Goal: Information Seeking & Learning: Understand process/instructions

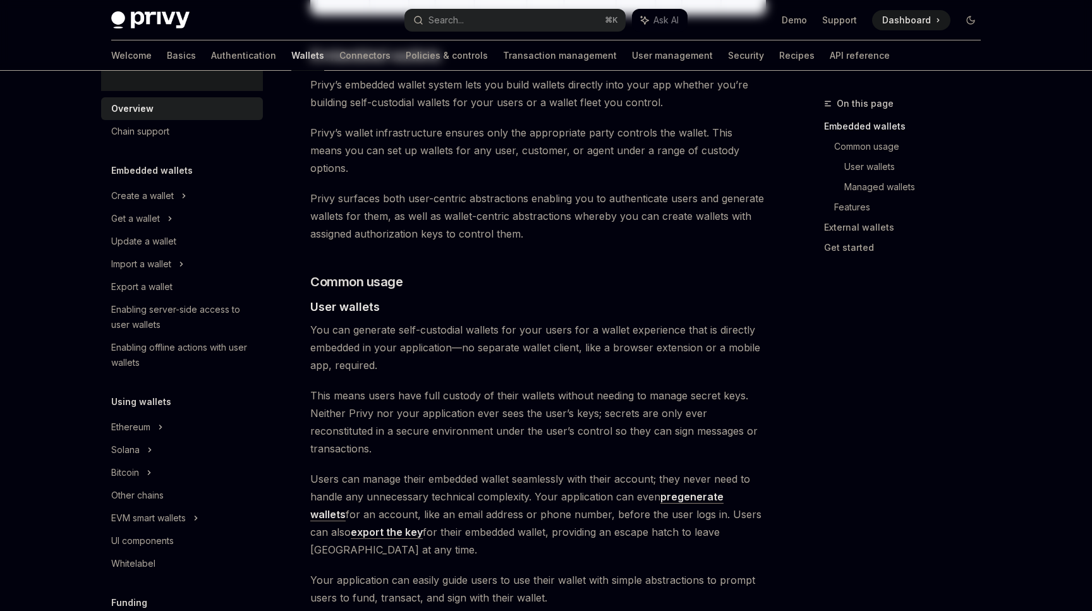
scroll to position [674, 0]
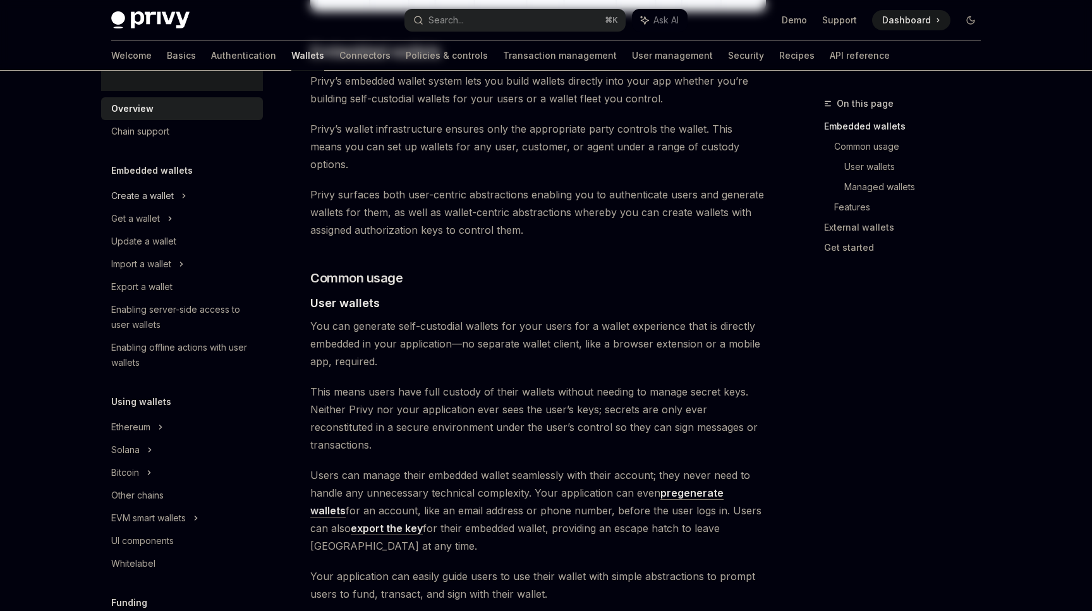
click at [143, 196] on div "Create a wallet" at bounding box center [142, 195] width 63 height 15
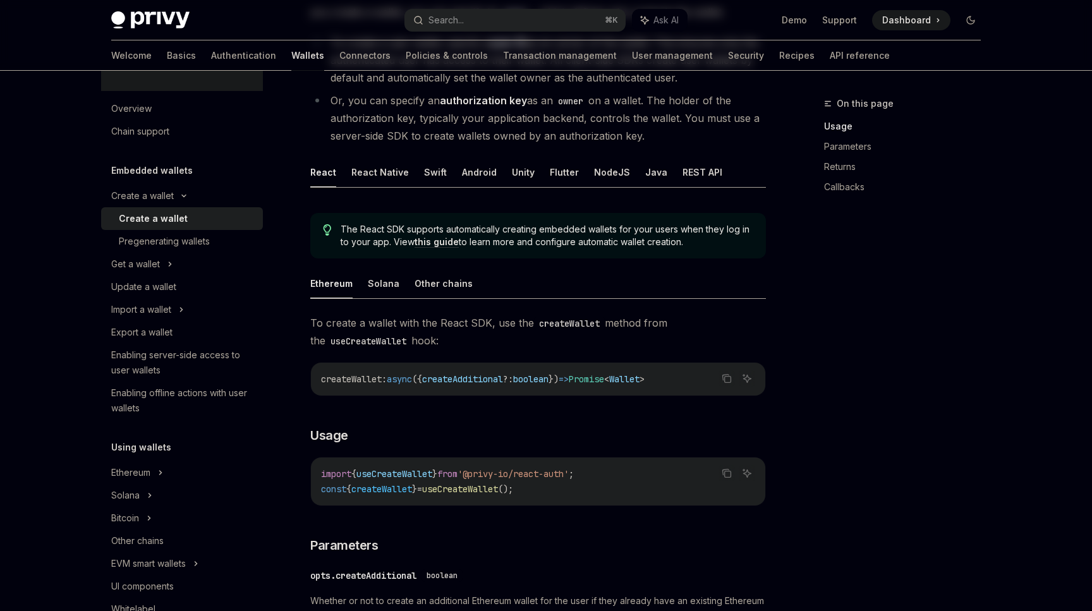
scroll to position [173, 0]
click at [356, 182] on button "React Native" at bounding box center [380, 174] width 58 height 30
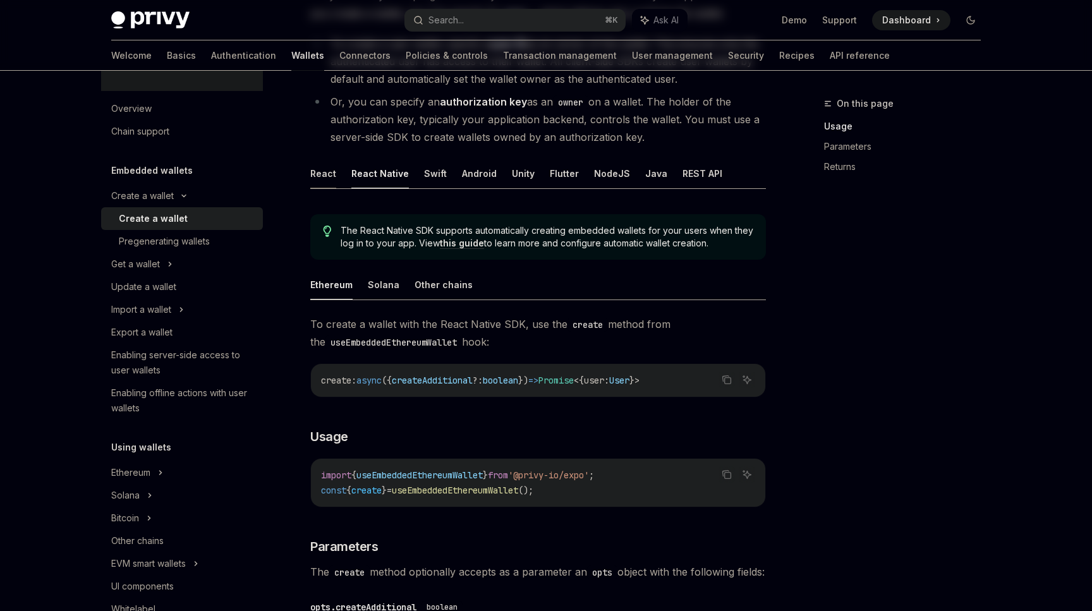
click at [316, 171] on button "React" at bounding box center [323, 174] width 26 height 30
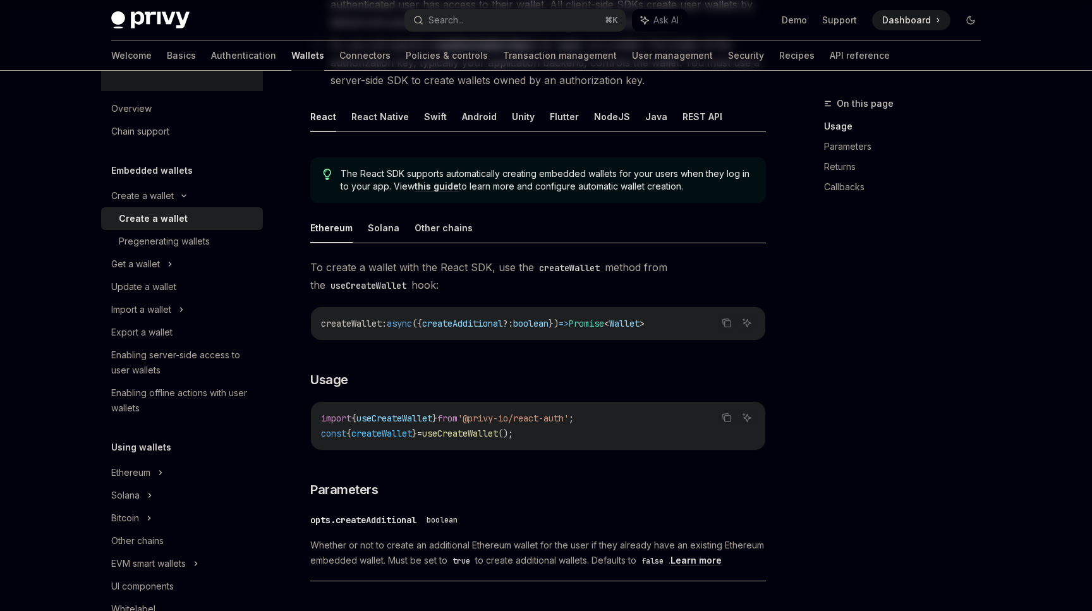
scroll to position [229, 0]
click at [729, 322] on icon "Copy the contents from the code block" at bounding box center [727, 323] width 10 height 10
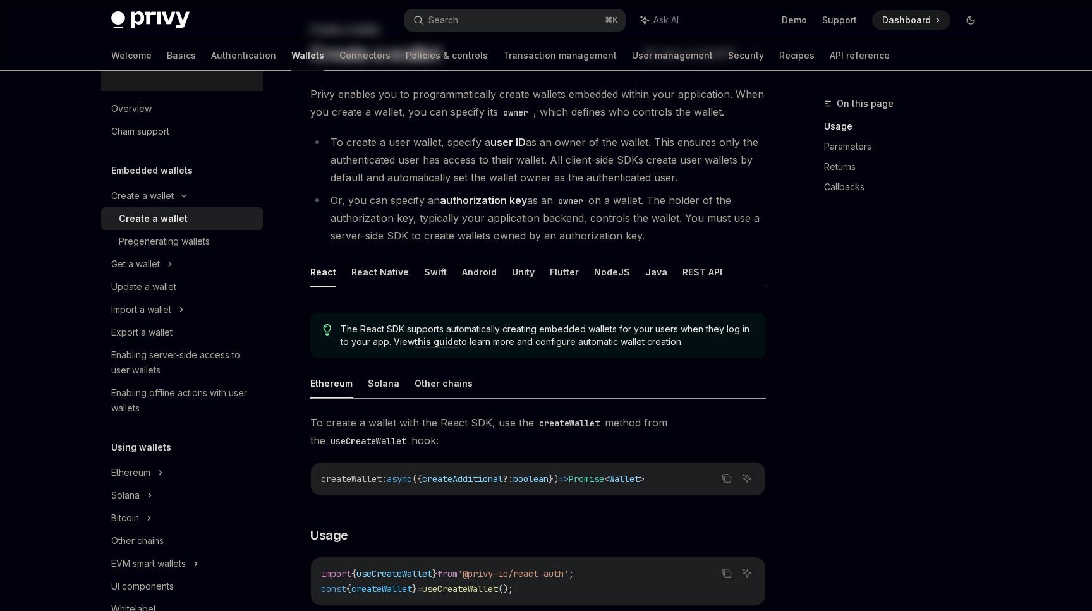
scroll to position [73, 0]
click at [425, 270] on button "Swift" at bounding box center [435, 273] width 23 height 30
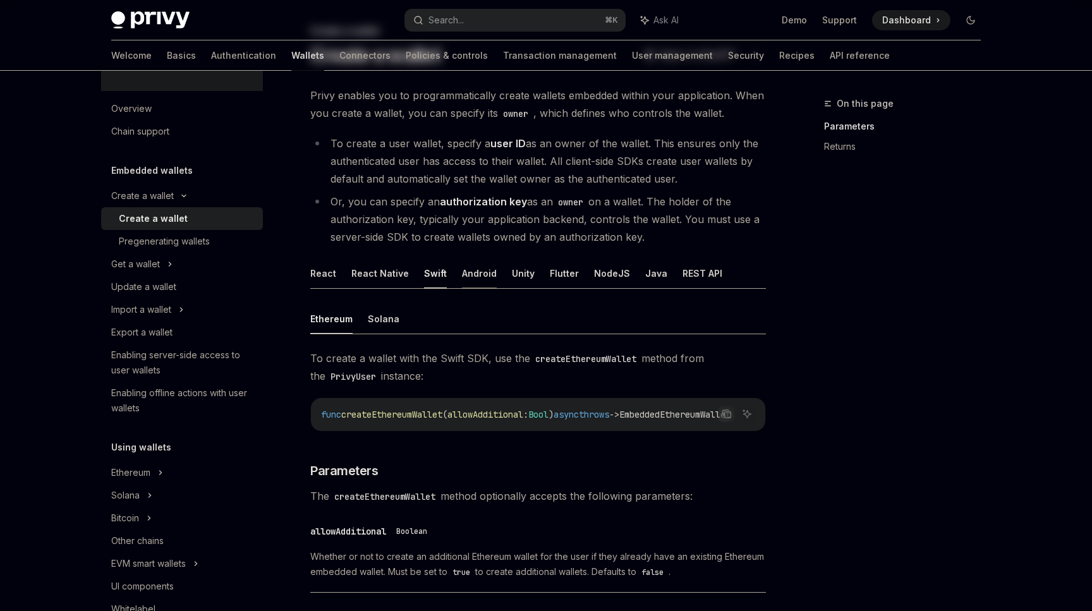
click at [483, 272] on button "Android" at bounding box center [479, 273] width 35 height 30
click at [512, 270] on button "Unity" at bounding box center [523, 273] width 23 height 30
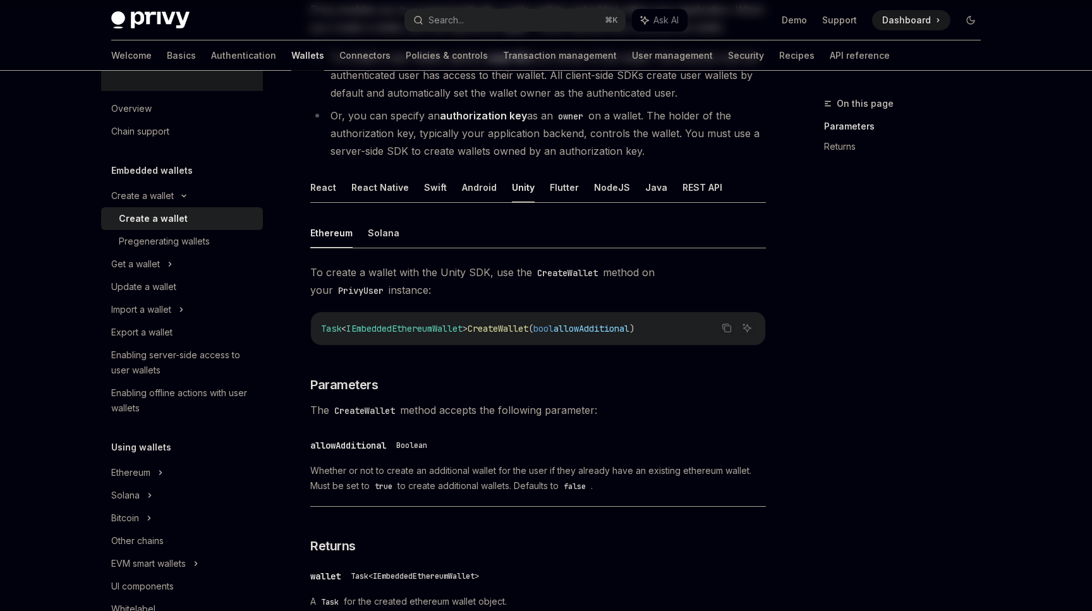
scroll to position [143, 0]
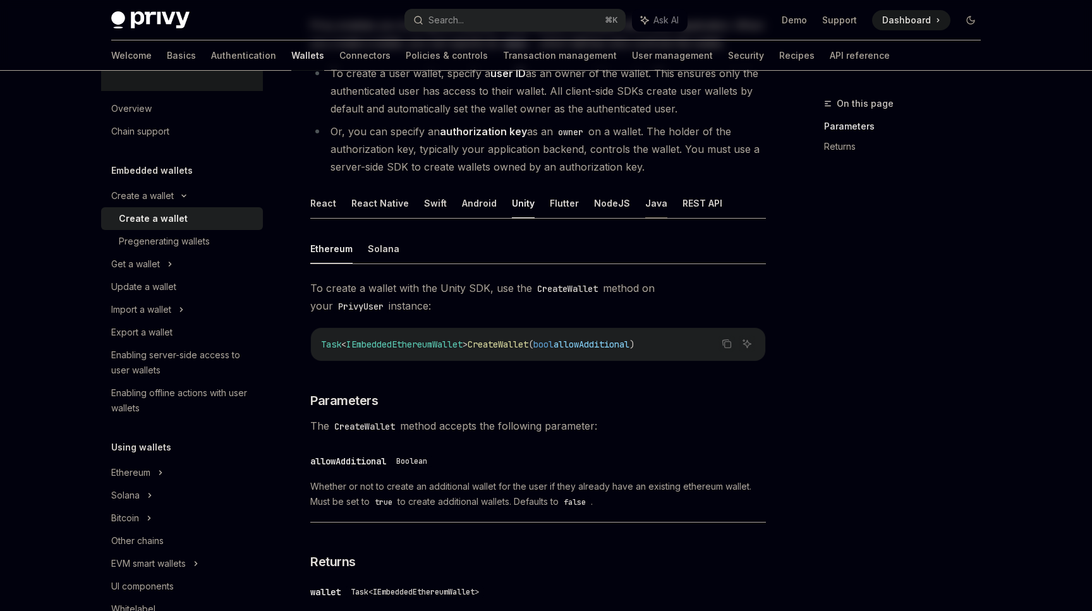
click at [646, 203] on button "Java" at bounding box center [656, 203] width 22 height 30
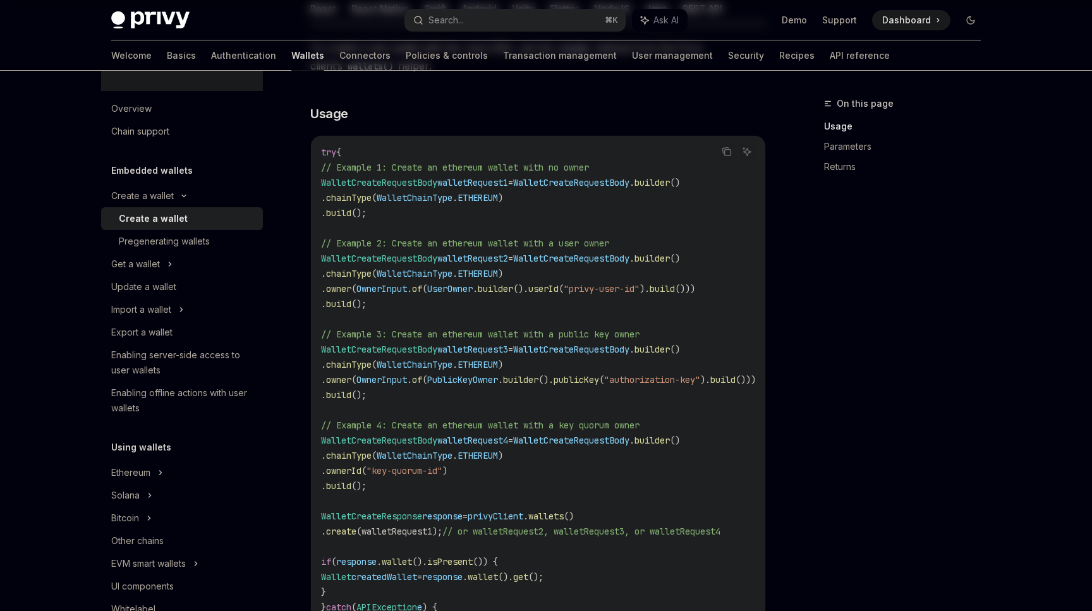
scroll to position [308, 0]
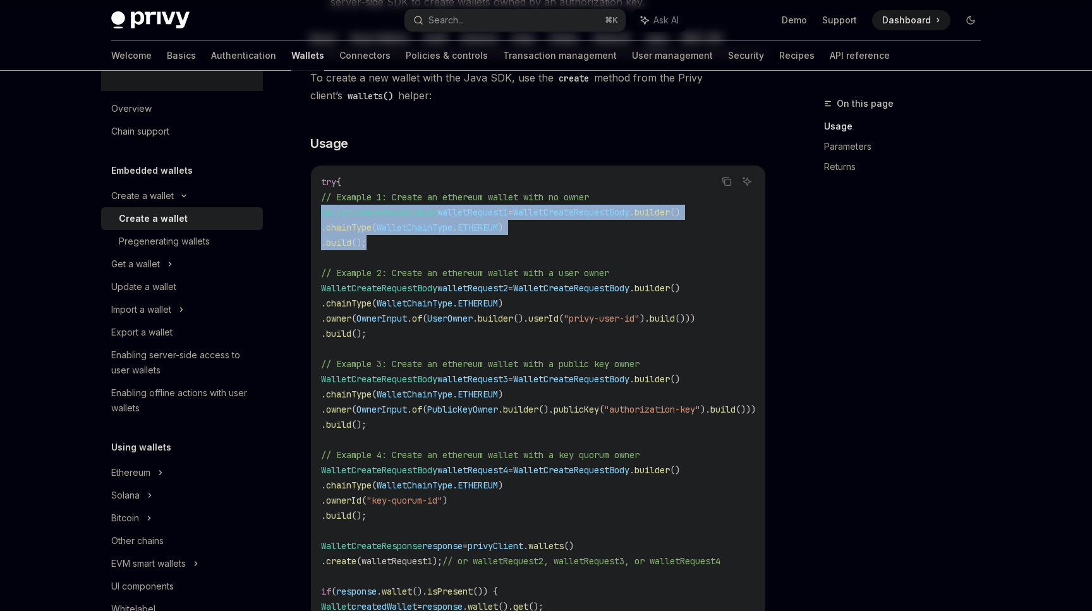
drag, startPoint x: 436, startPoint y: 241, endPoint x: 311, endPoint y: 209, distance: 129.2
click at [311, 209] on div "try { // Example 1: Create an ethereum wallet with no owner WalletCreateRequest…" at bounding box center [538, 448] width 454 height 564
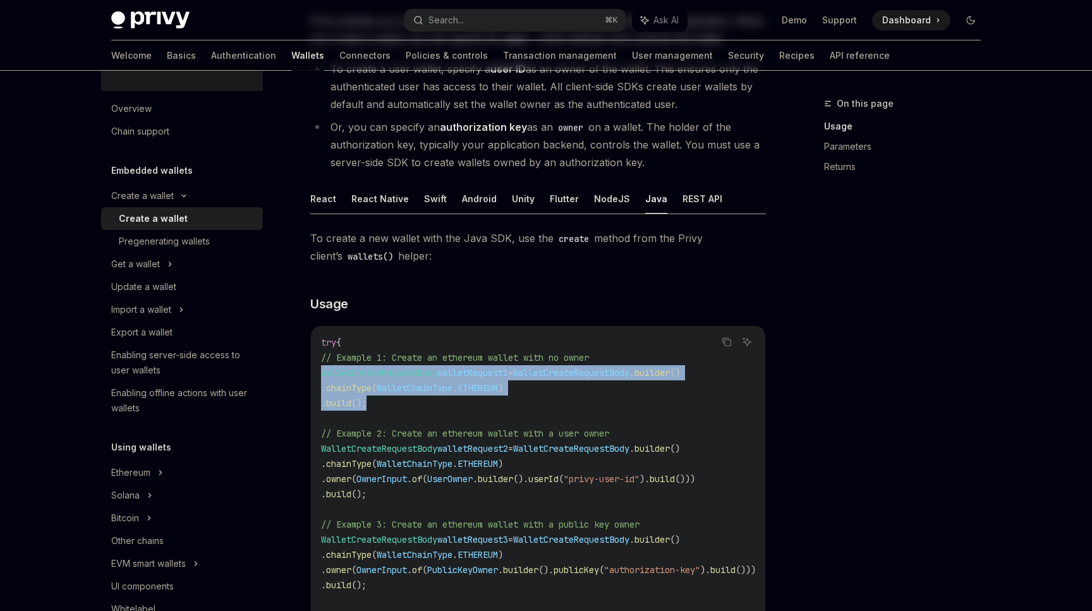
scroll to position [133, 0]
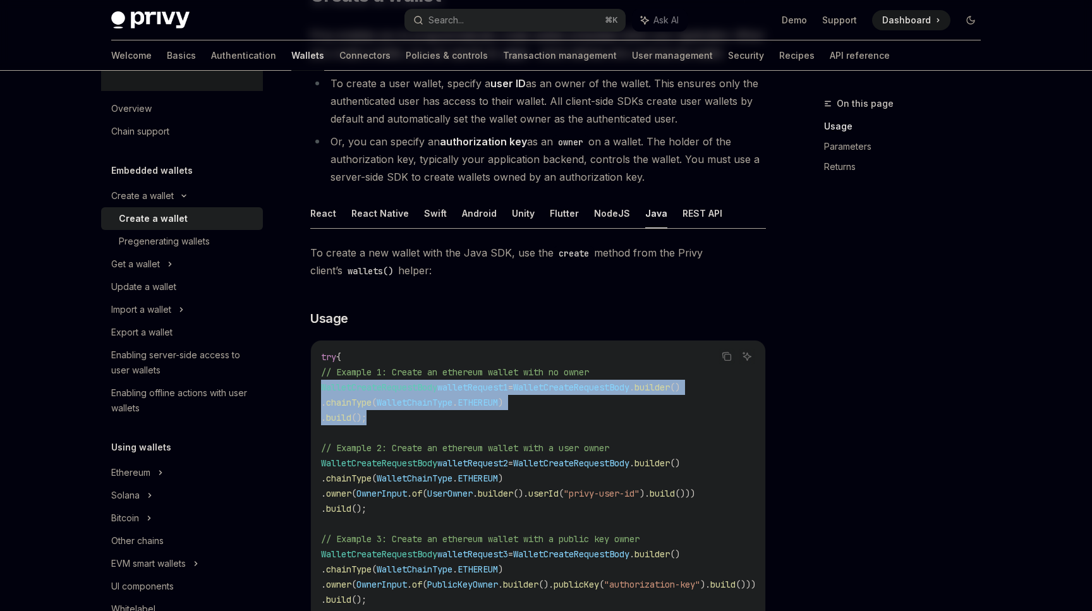
copy code "WalletCreateRequestBody walletRequest1 = WalletCreateRequestBody . builder () .…"
click at [690, 214] on button "REST API" at bounding box center [702, 213] width 40 height 30
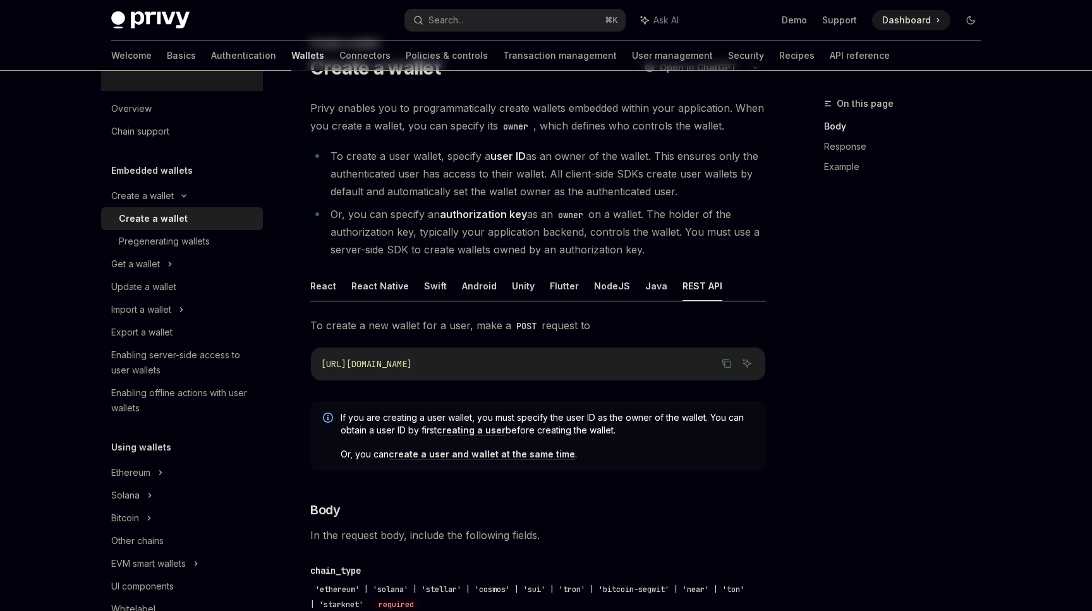
scroll to position [58, 0]
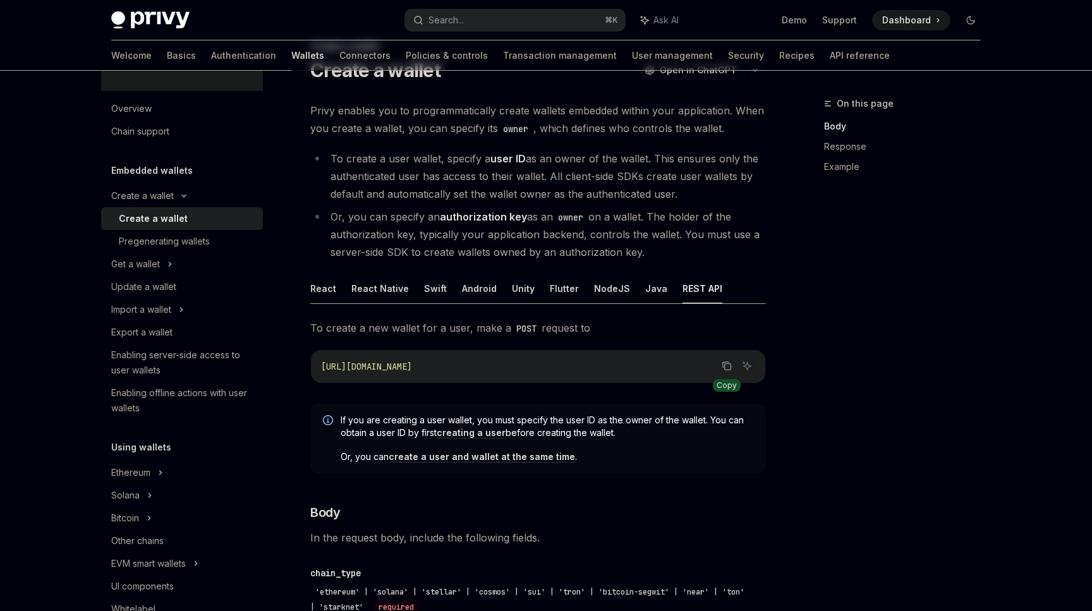
click at [731, 370] on icon "Copy the contents from the code block" at bounding box center [727, 366] width 10 height 10
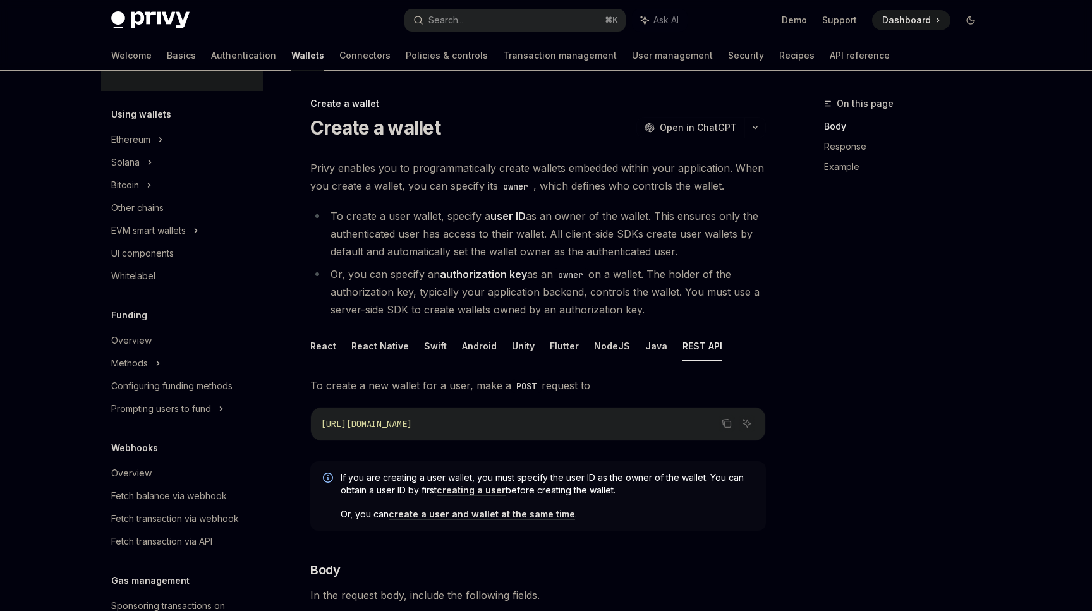
scroll to position [335, 0]
click at [709, 127] on span "Open in ChatGPT" at bounding box center [698, 127] width 77 height 13
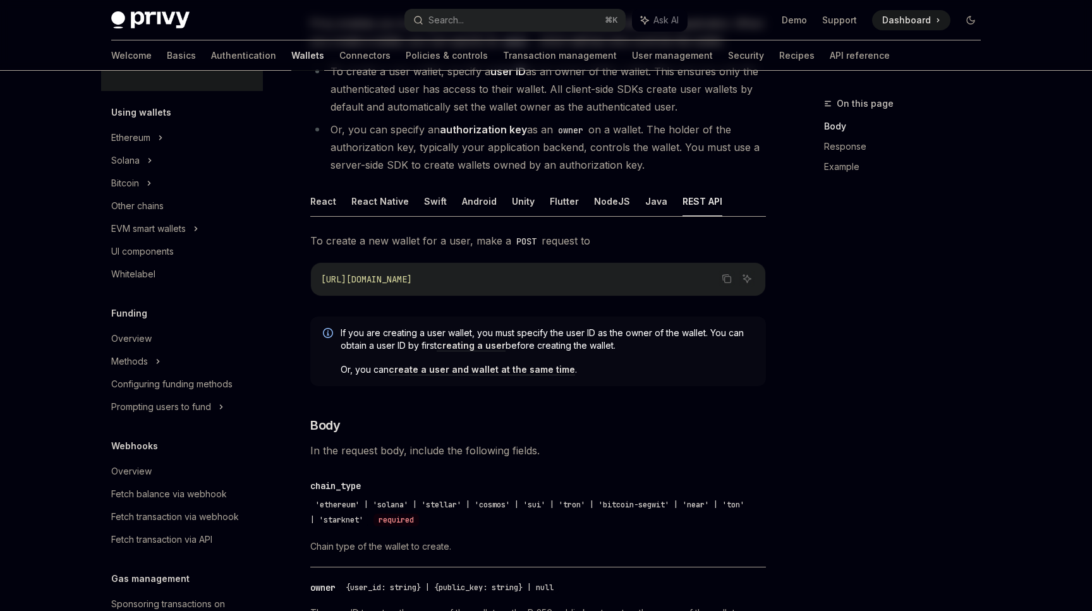
scroll to position [151, 0]
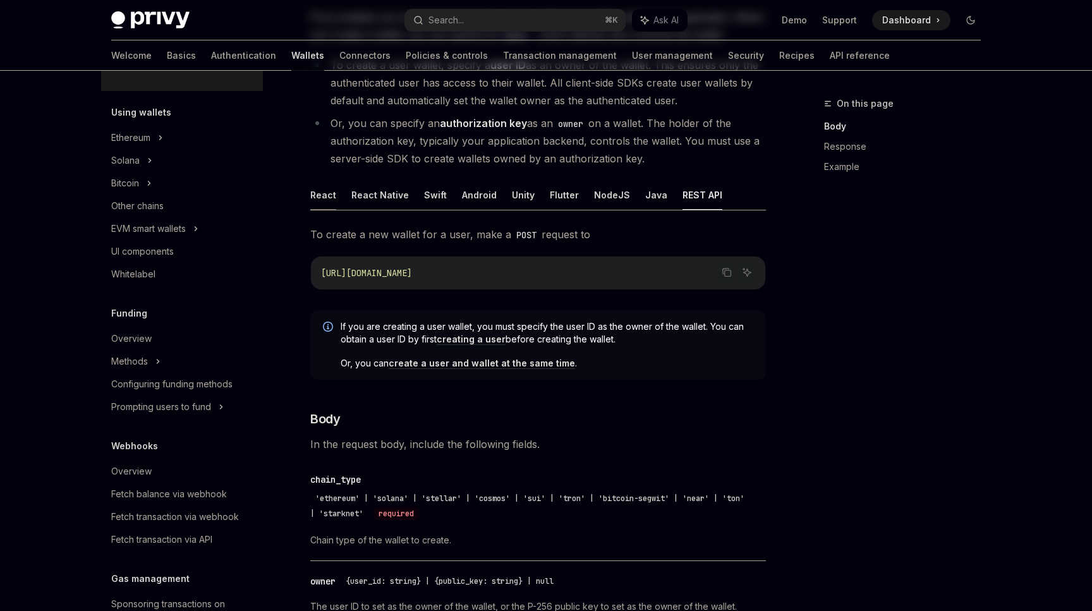
click at [331, 198] on button "React" at bounding box center [323, 195] width 26 height 30
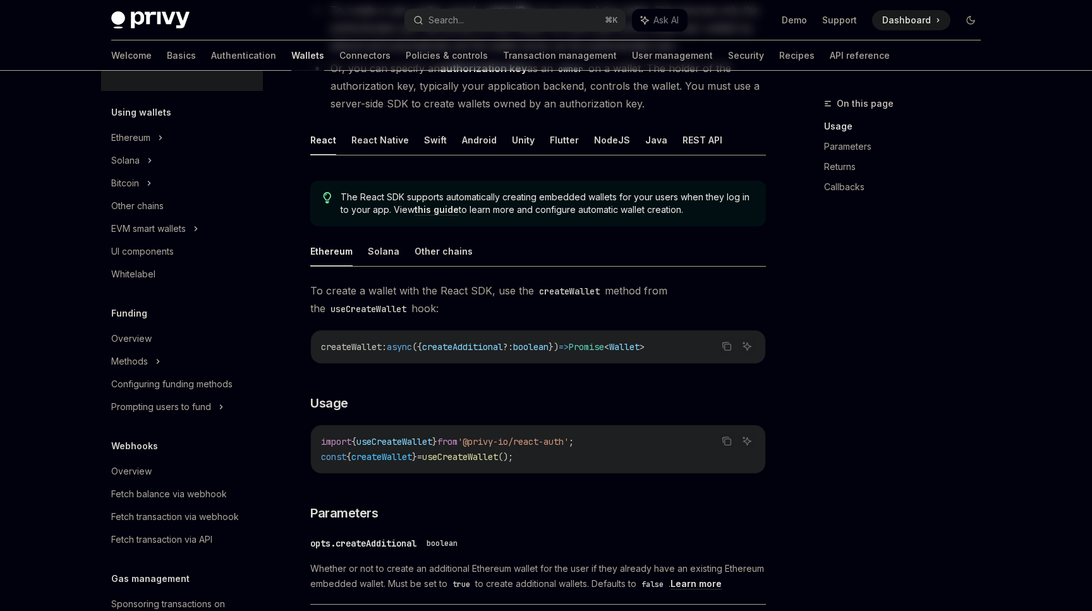
scroll to position [207, 0]
click at [605, 444] on code "import { useCreateWallet } from '@privy-io/react-auth' ; const { createWallet }…" at bounding box center [538, 448] width 434 height 30
drag, startPoint x: 595, startPoint y: 444, endPoint x: 540, endPoint y: 437, distance: 54.9
click at [540, 437] on span "'@privy-io/react-auth'" at bounding box center [512, 440] width 111 height 11
click at [730, 444] on icon "Copy the contents from the code block" at bounding box center [727, 440] width 10 height 10
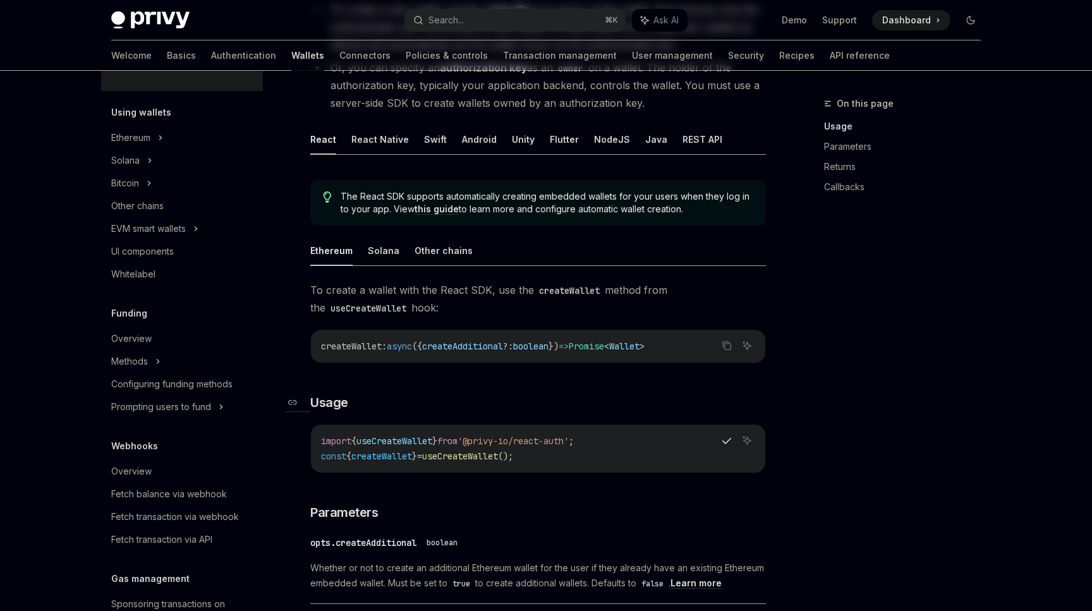
click at [565, 406] on h3 "​ Usage" at bounding box center [538, 403] width 456 height 18
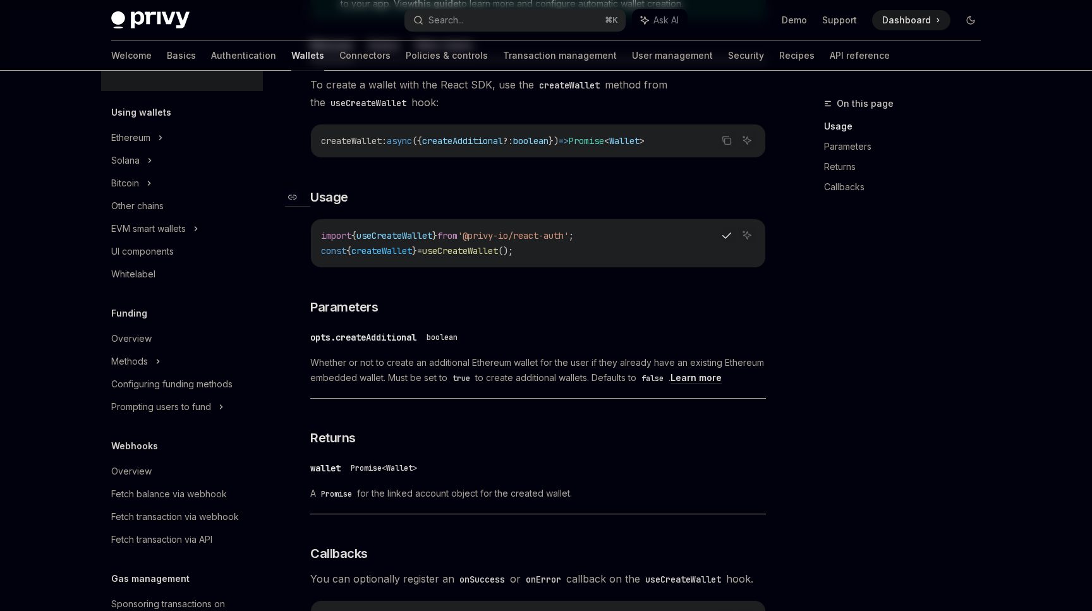
scroll to position [415, 0]
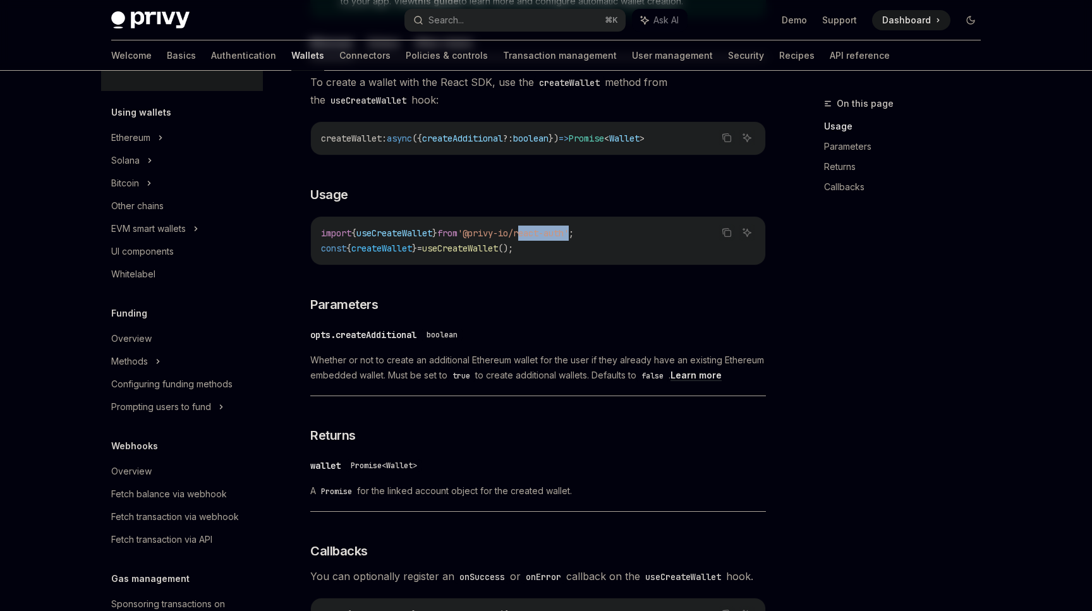
drag, startPoint x: 540, startPoint y: 233, endPoint x: 593, endPoint y: 234, distance: 53.7
click at [569, 234] on span "'@privy-io/react-auth'" at bounding box center [512, 232] width 111 height 11
copy span "react-auth"
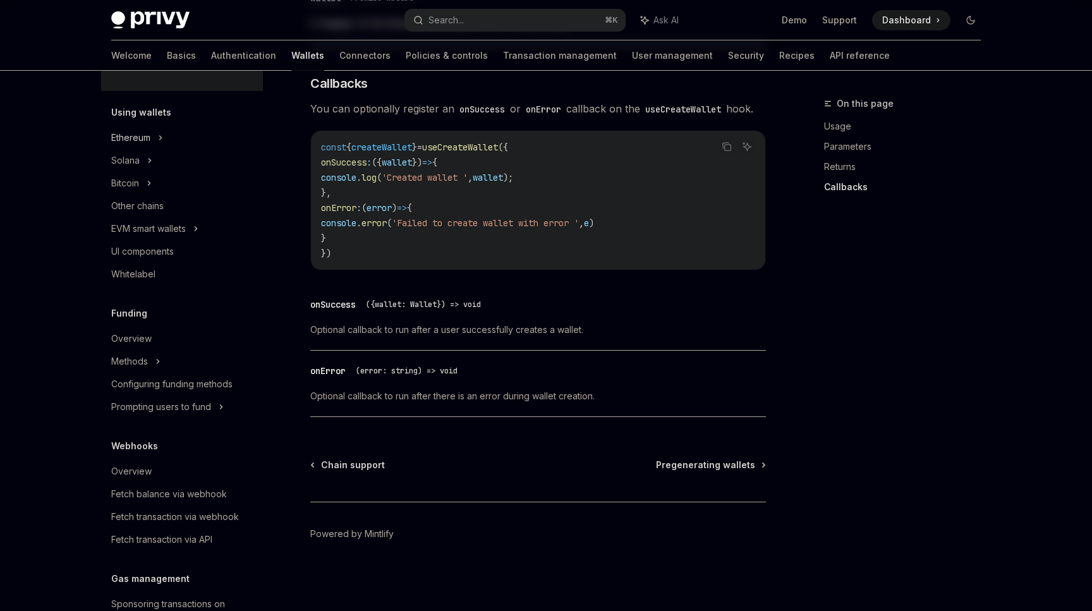
scroll to position [0, 0]
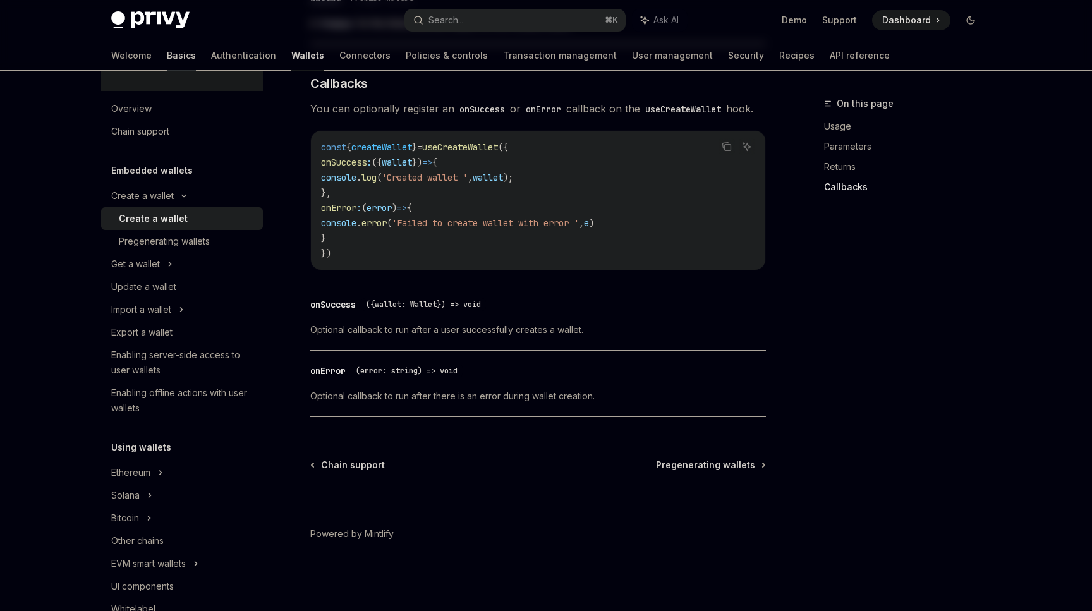
click at [167, 52] on link "Basics" at bounding box center [181, 55] width 29 height 30
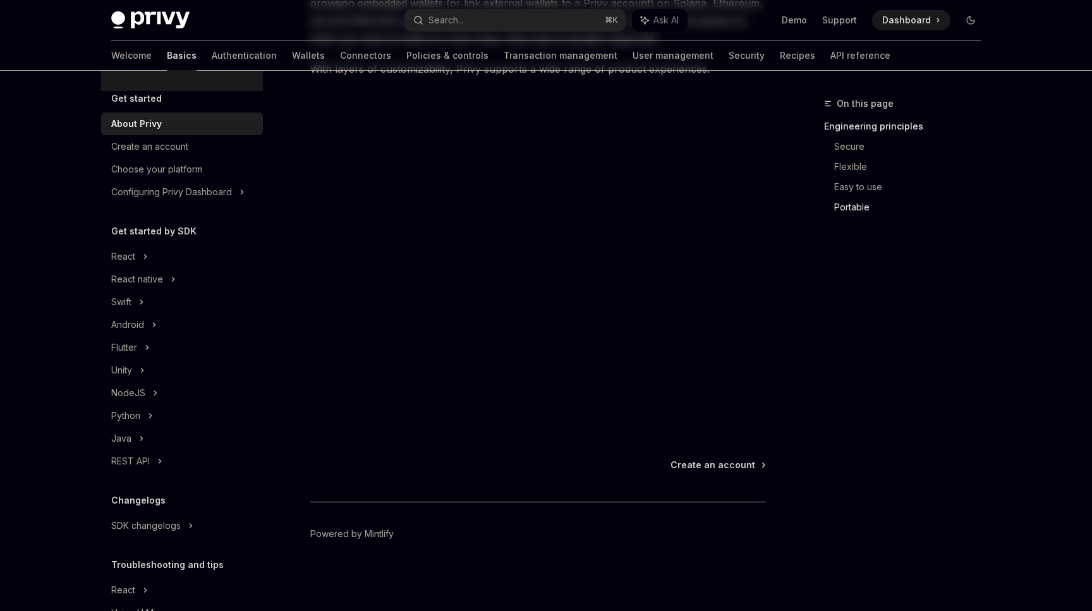
scroll to position [1172, 0]
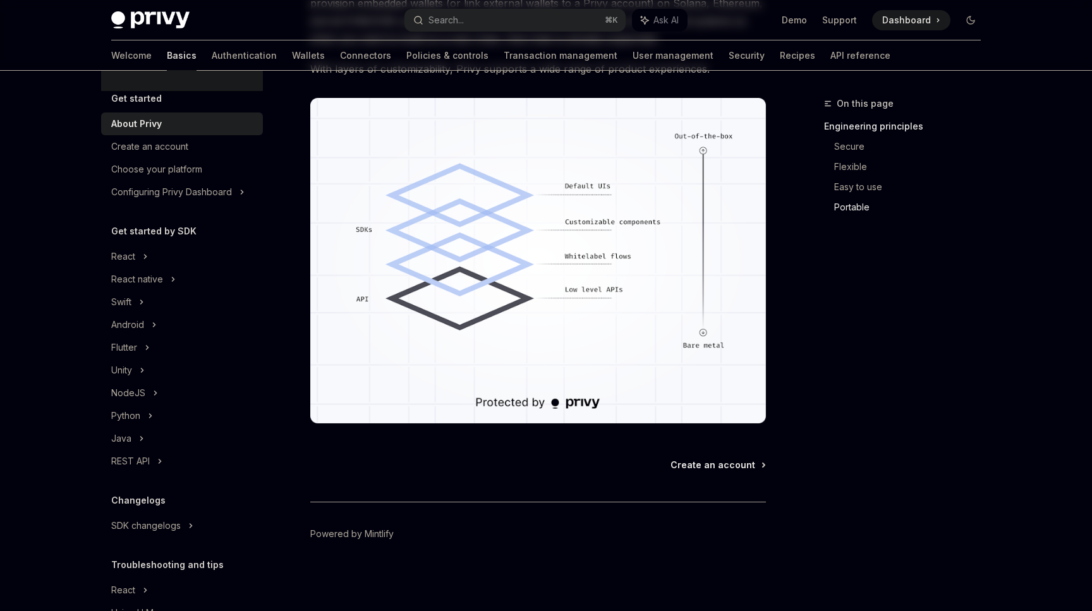
click at [706, 459] on span "Create an account" at bounding box center [712, 465] width 85 height 13
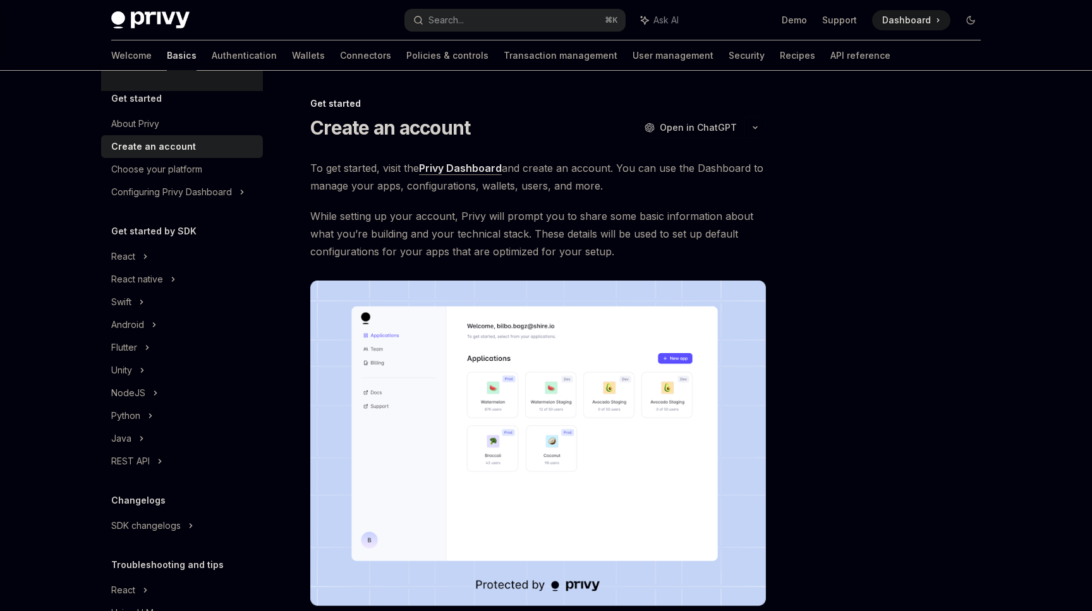
scroll to position [341, 0]
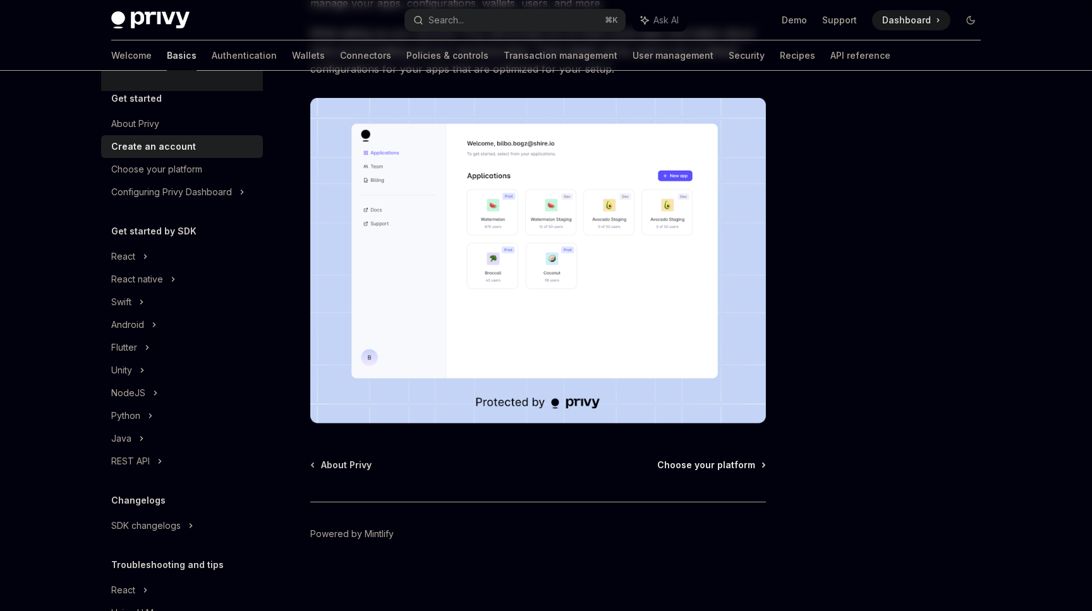
click at [705, 459] on span "Choose your platform" at bounding box center [706, 465] width 98 height 13
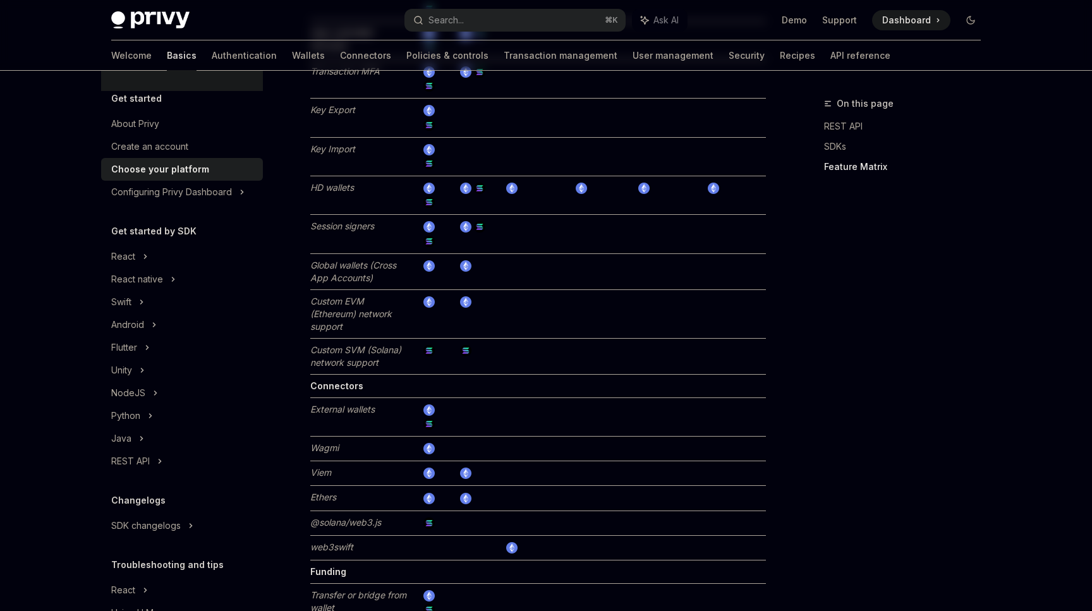
scroll to position [2300, 0]
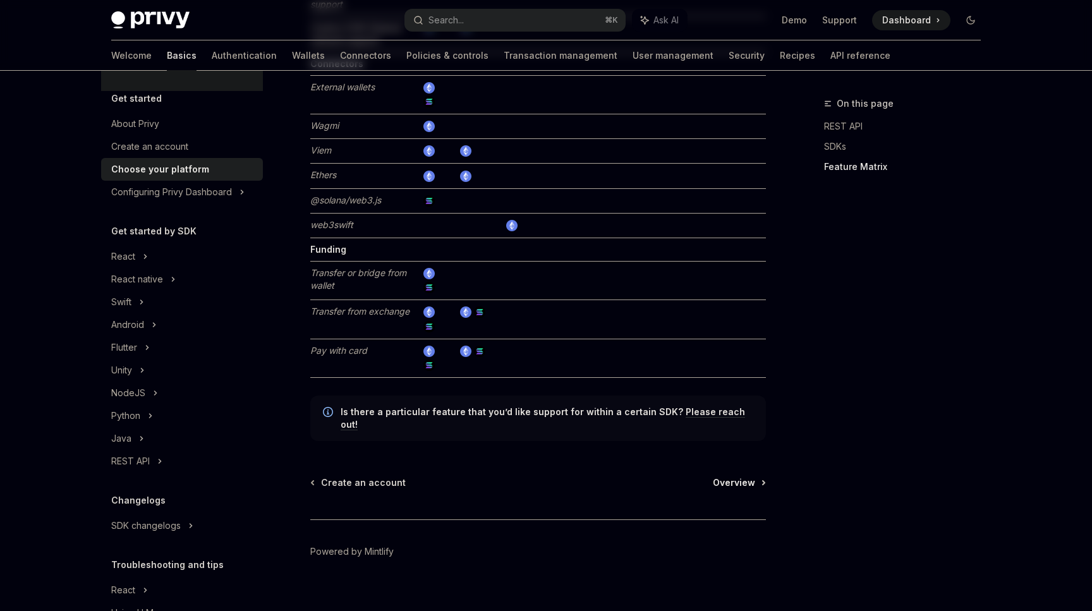
click at [734, 476] on span "Overview" at bounding box center [734, 482] width 42 height 13
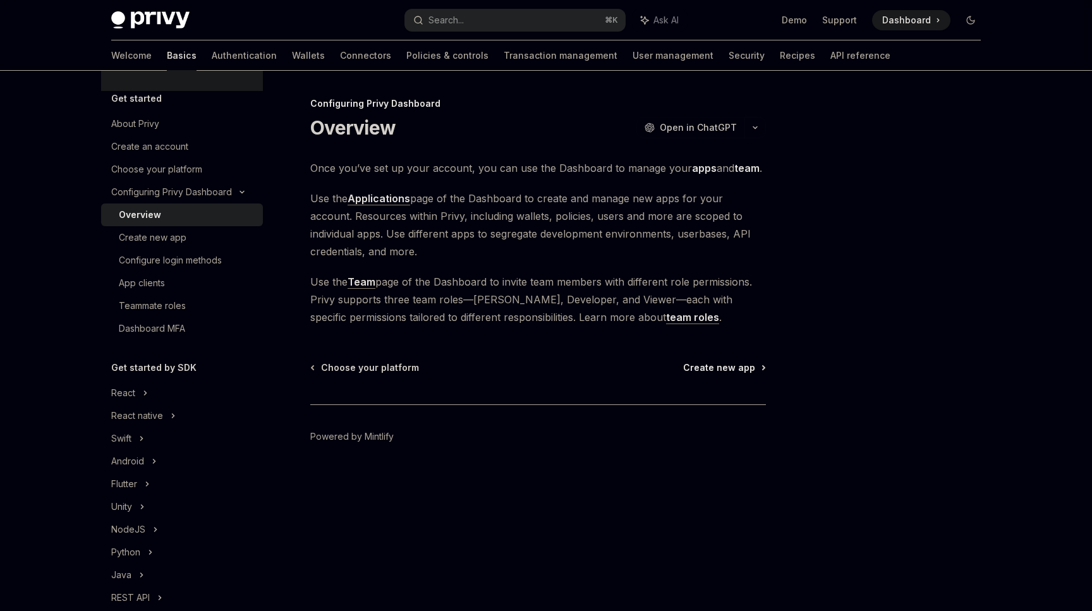
click at [713, 365] on span "Create new app" at bounding box center [719, 367] width 72 height 13
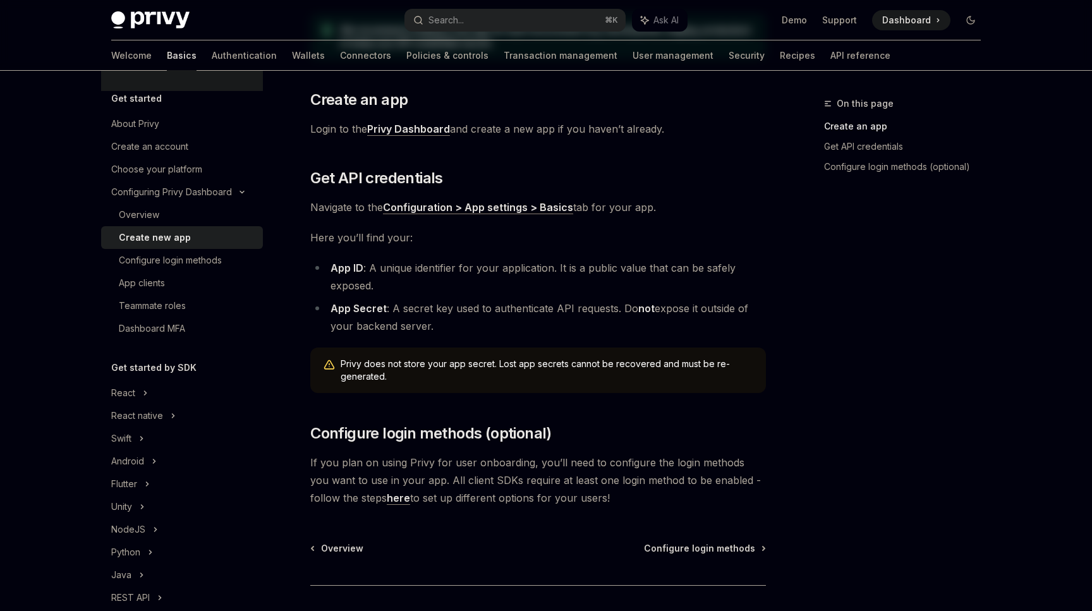
scroll to position [277, 0]
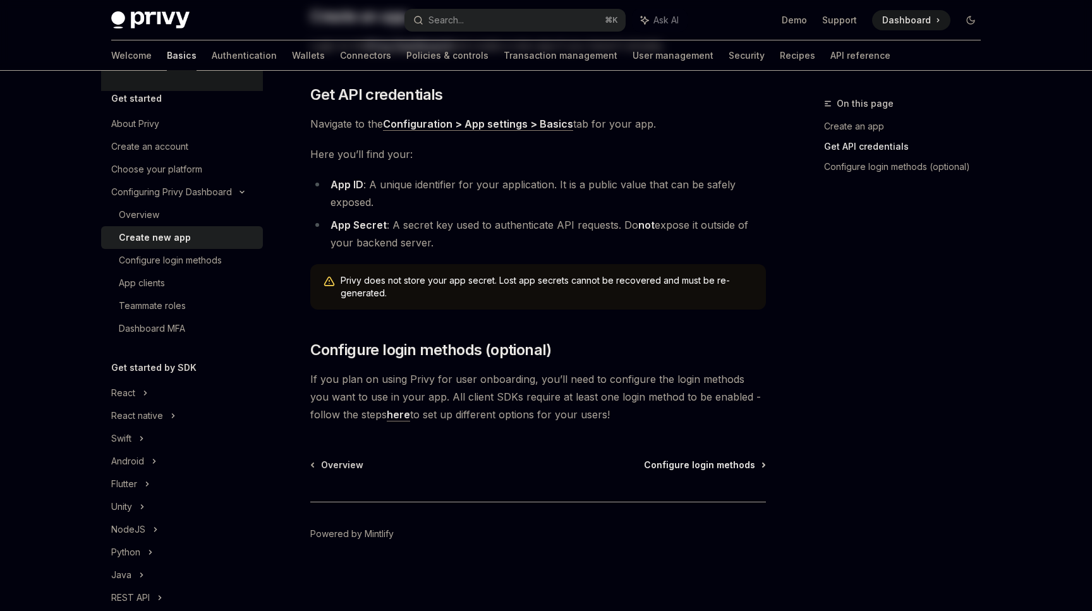
click at [694, 469] on span "Configure login methods" at bounding box center [699, 465] width 111 height 13
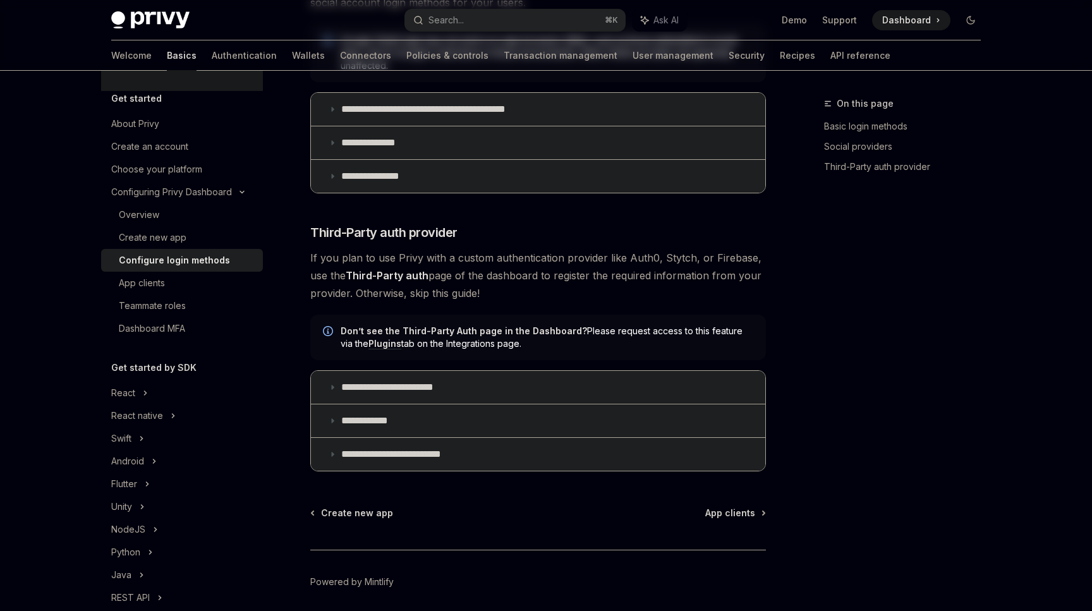
scroll to position [598, 0]
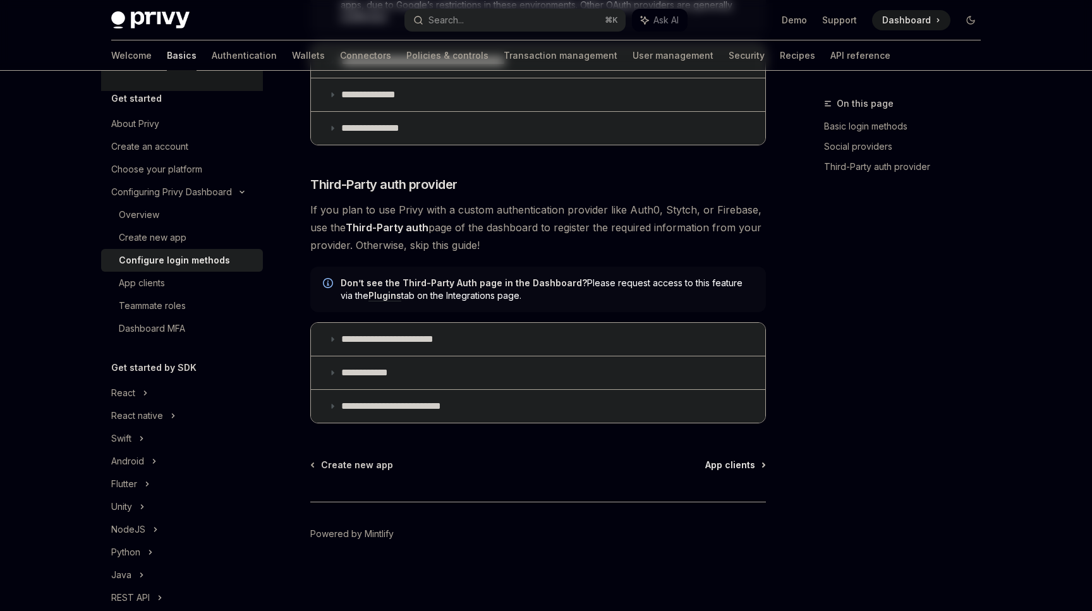
click at [720, 468] on span "App clients" at bounding box center [730, 465] width 50 height 13
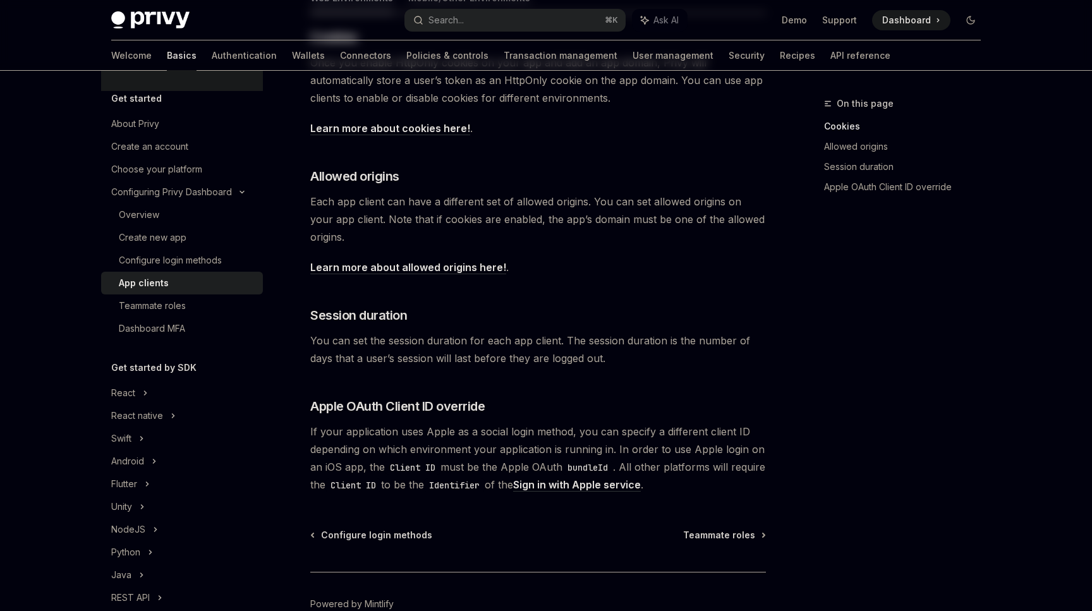
scroll to position [398, 0]
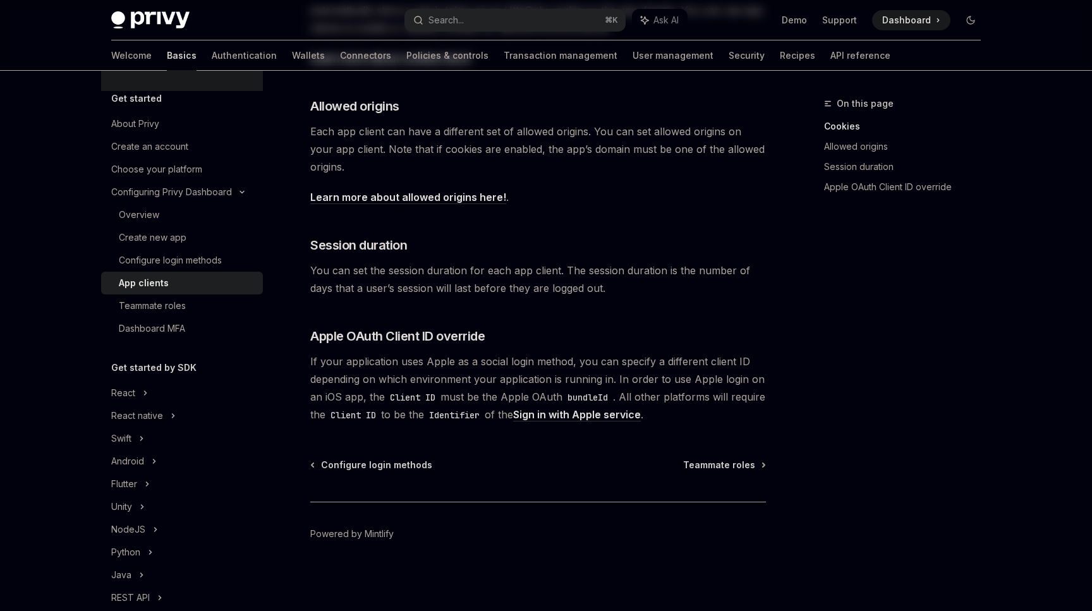
click at [732, 473] on div "Configure login methods Teammate roles Powered by [PERSON_NAME]" at bounding box center [538, 535] width 456 height 152
click at [729, 459] on span "Teammate roles" at bounding box center [719, 465] width 72 height 13
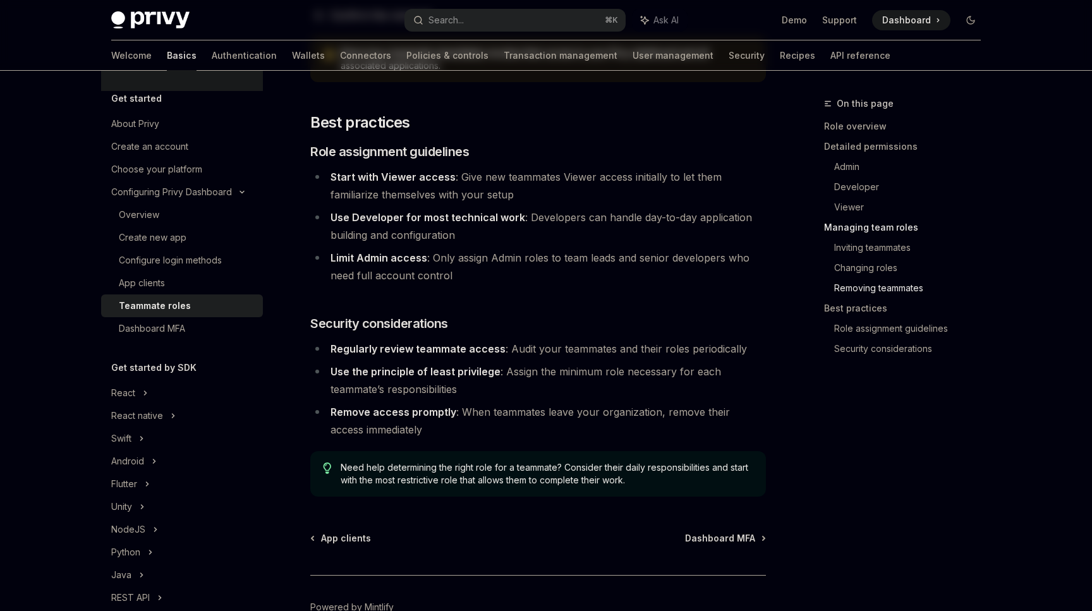
scroll to position [2171, 0]
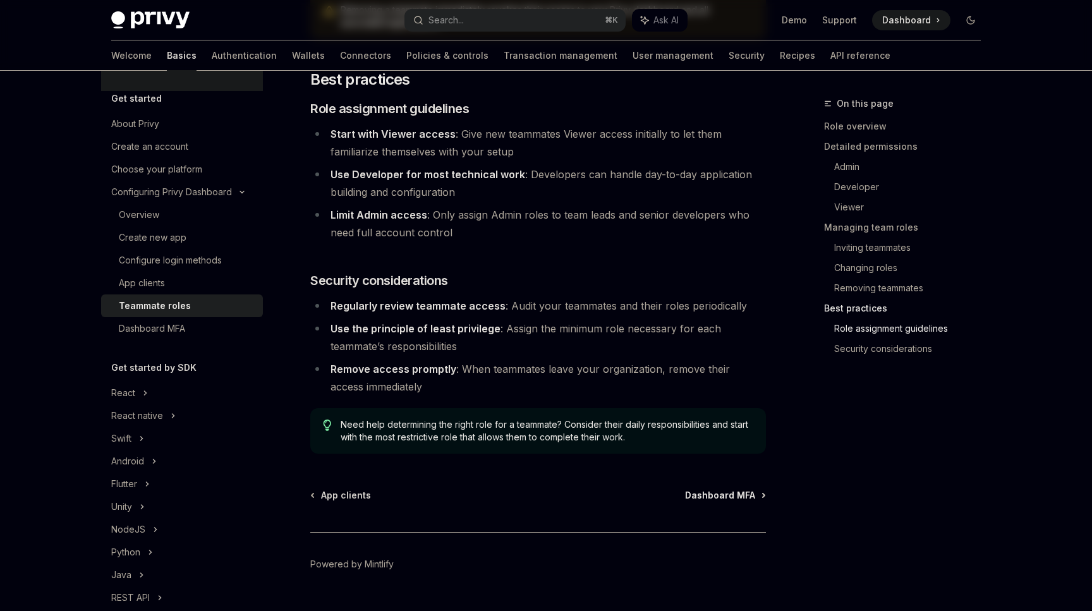
click at [710, 489] on span "Dashboard MFA" at bounding box center [720, 495] width 70 height 13
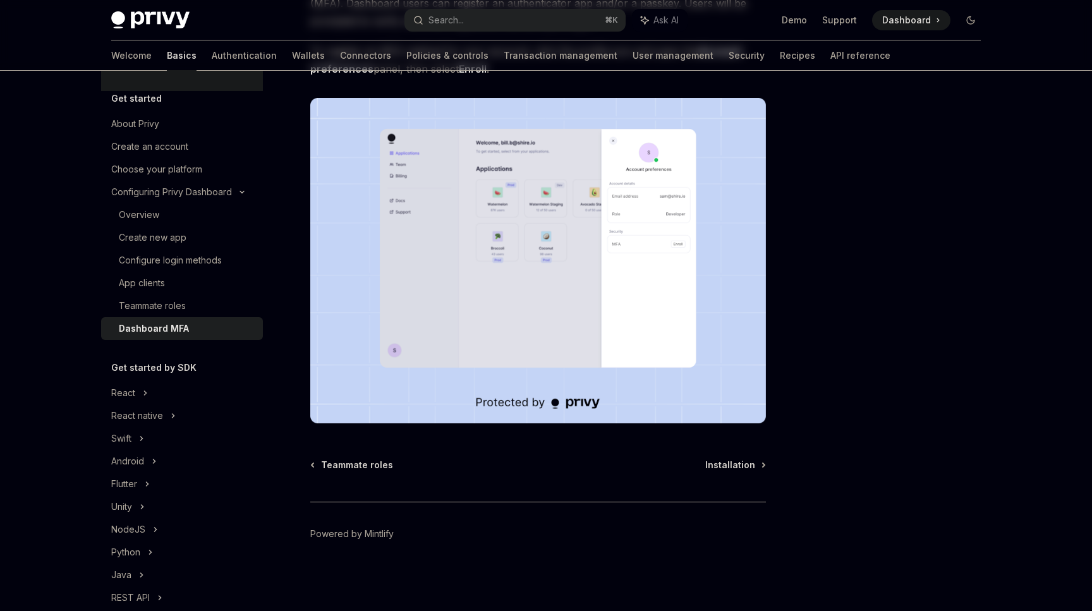
scroll to position [339, 0]
click at [727, 459] on span "Installation" at bounding box center [730, 465] width 50 height 13
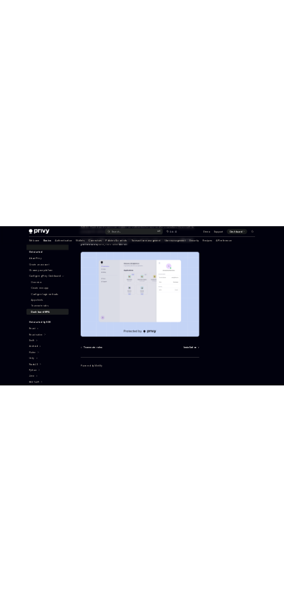
scroll to position [10, 0]
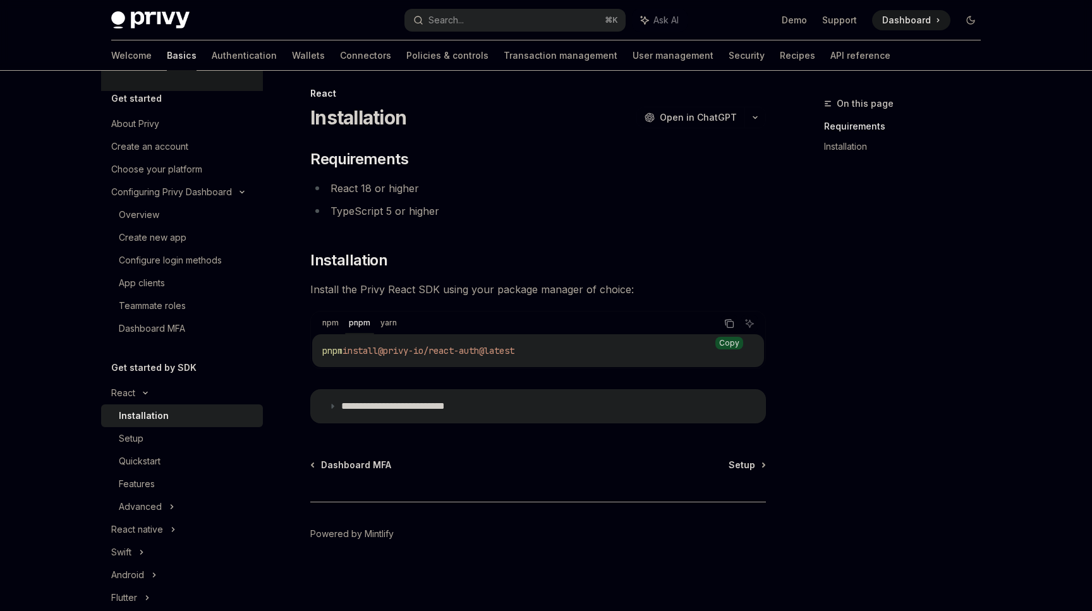
click at [732, 329] on button "Copy the contents from the code block" at bounding box center [729, 323] width 16 height 16
click at [730, 323] on icon "Copy the contents from the code block" at bounding box center [729, 323] width 10 height 10
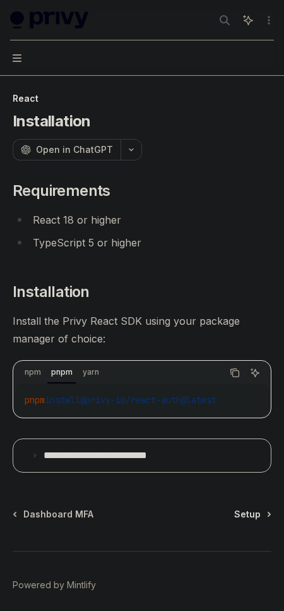
click at [252, 516] on span "Setup" at bounding box center [247, 514] width 27 height 13
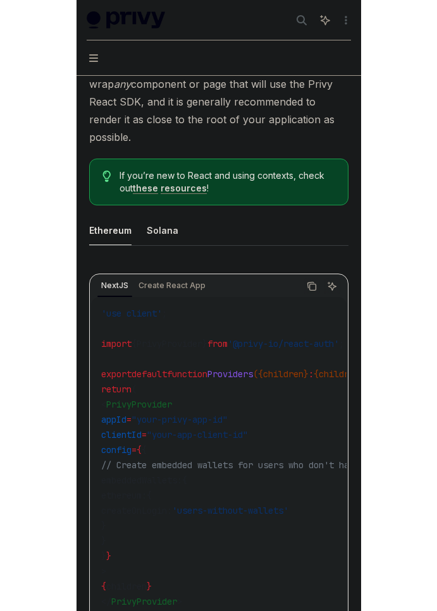
scroll to position [382, 0]
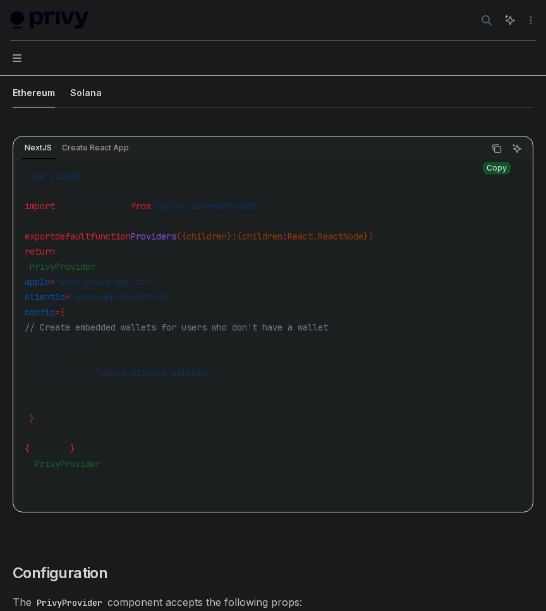
click at [493, 154] on button "Copy the contents from the code block" at bounding box center [496, 148] width 16 height 16
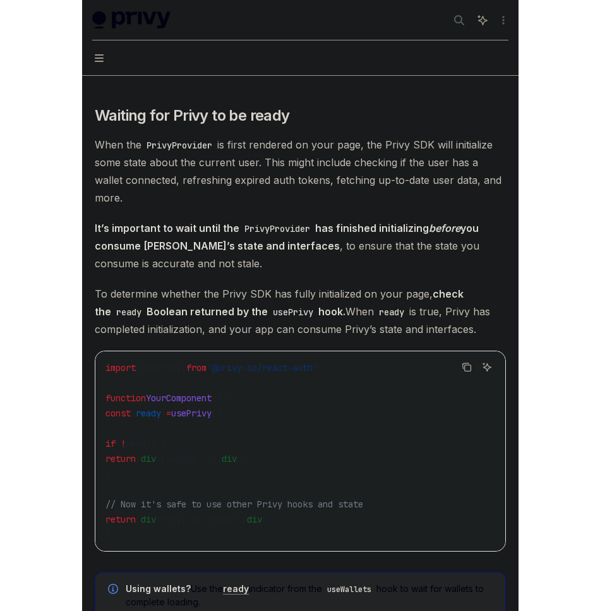
scroll to position [1198, 0]
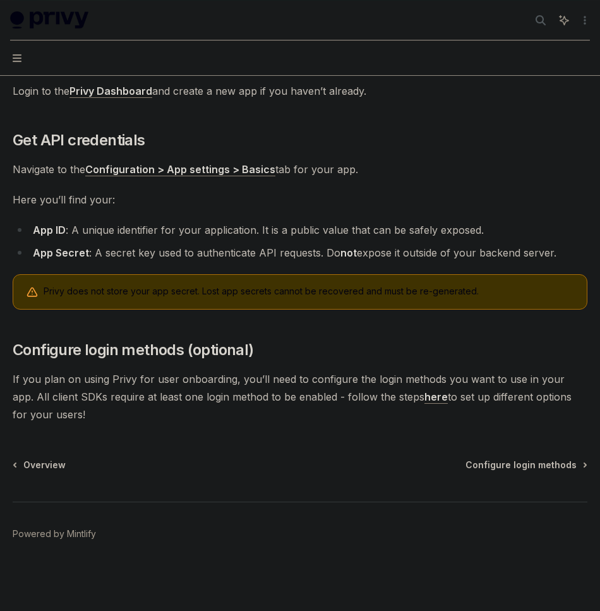
scroll to position [238, 0]
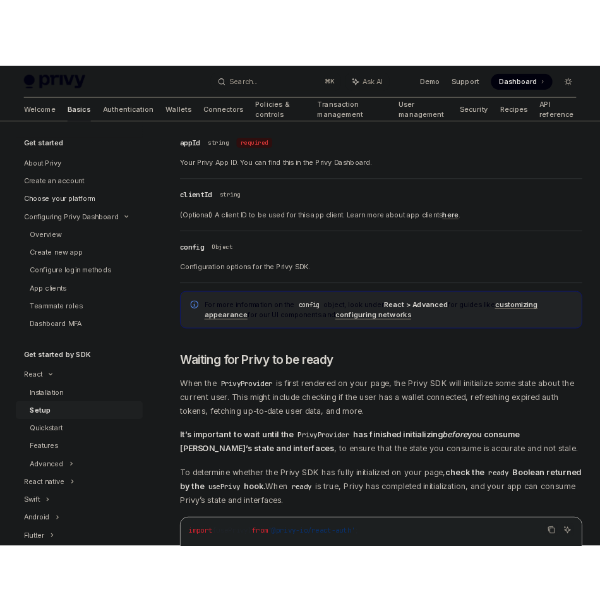
scroll to position [885, 0]
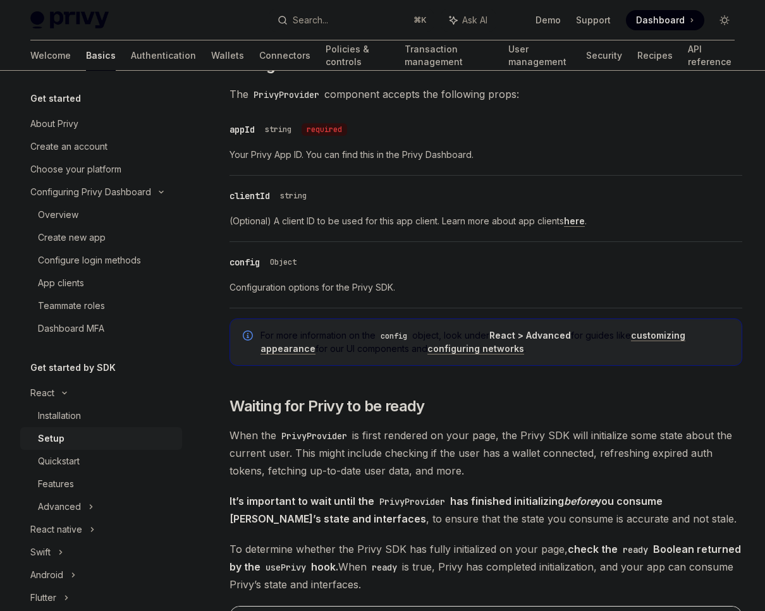
type textarea "*"
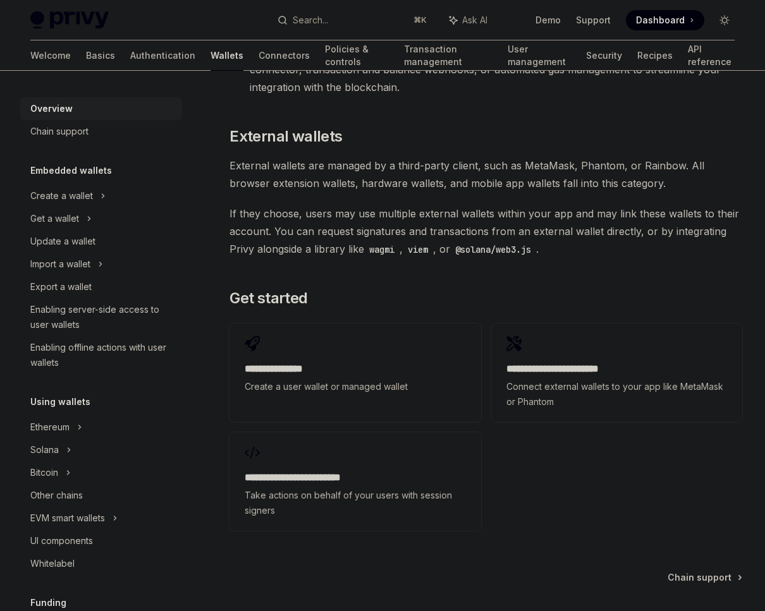
scroll to position [1896, 0]
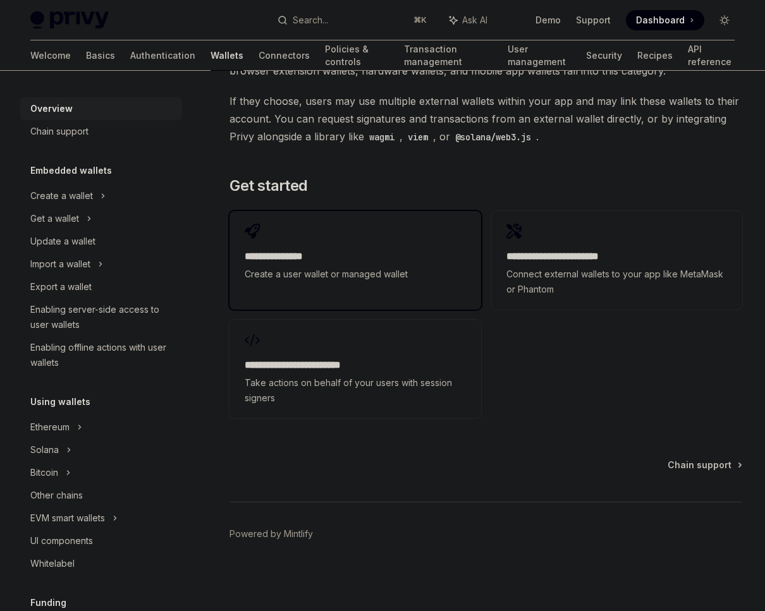
click at [377, 270] on span "Create a user wallet or managed wallet" at bounding box center [355, 274] width 221 height 15
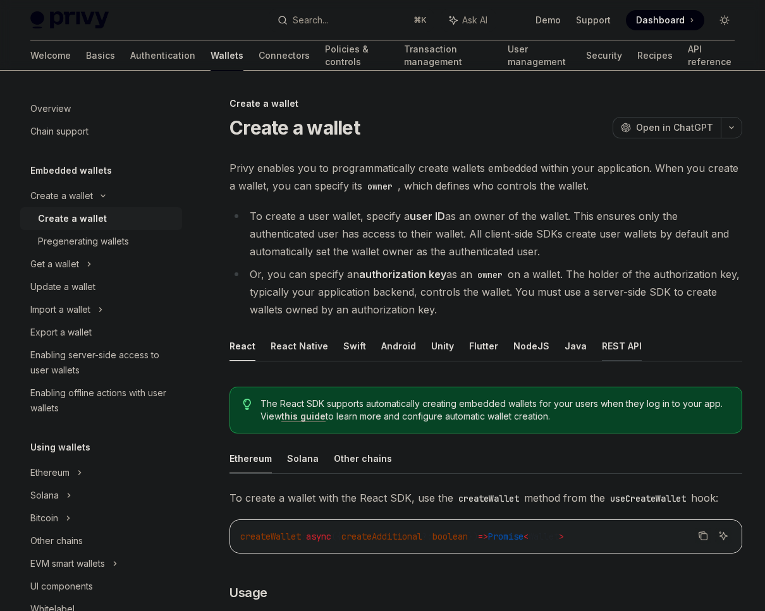
click at [612, 346] on button "REST API" at bounding box center [622, 346] width 40 height 30
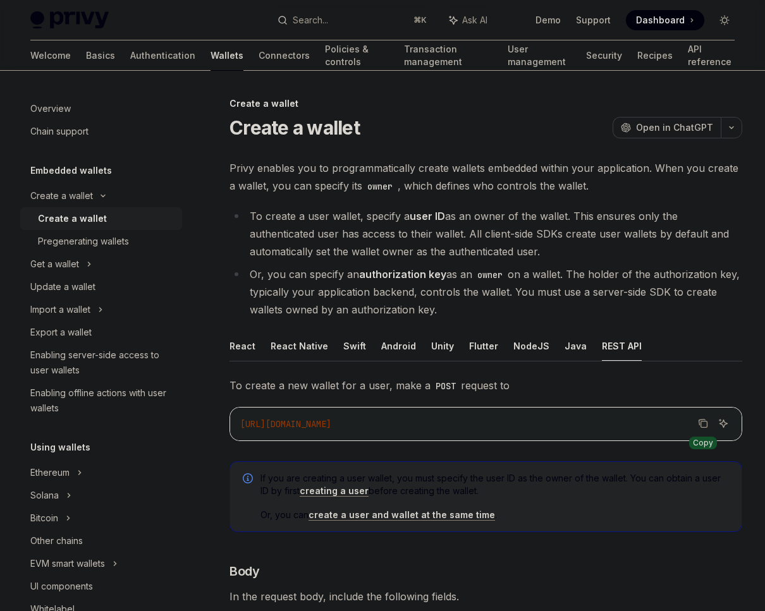
click at [706, 426] on icon "Copy the contents from the code block" at bounding box center [703, 423] width 10 height 10
type textarea "*"
